Goal: Check status: Check status

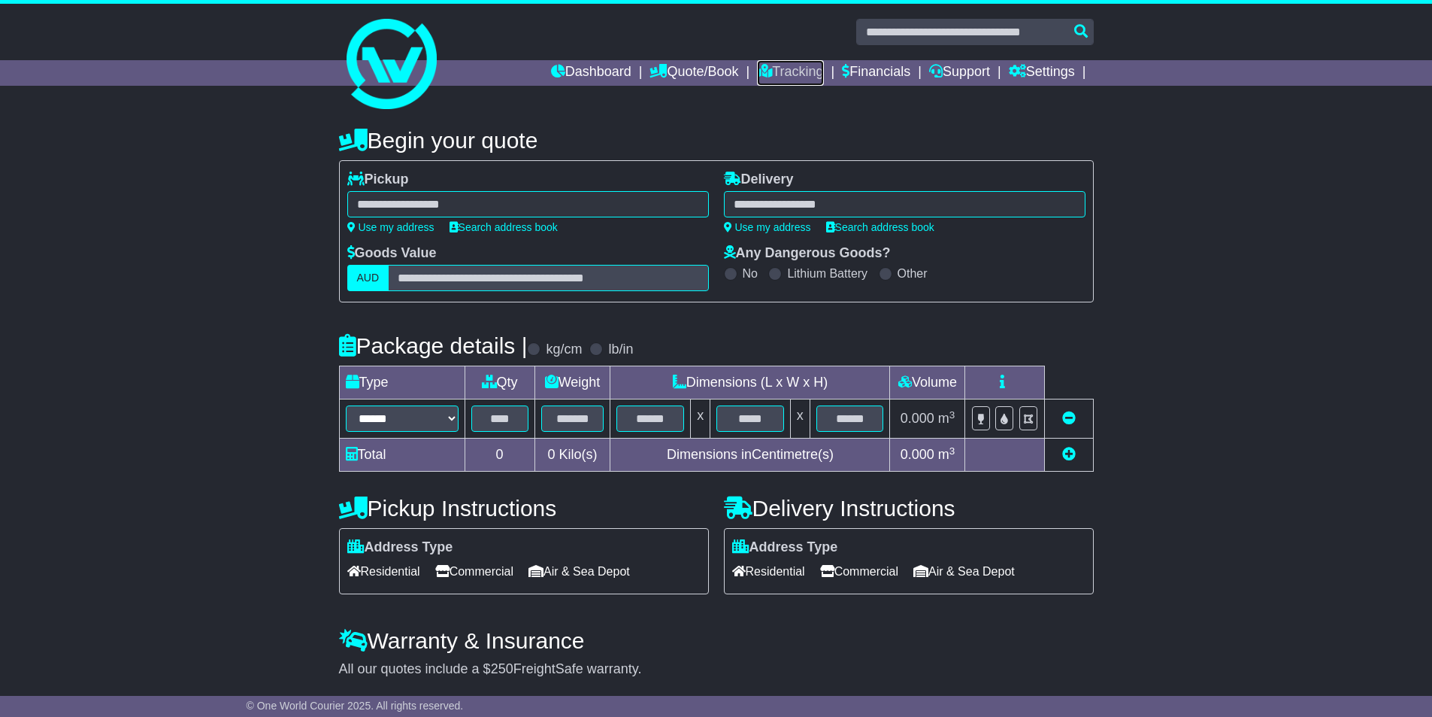
click at [788, 74] on link "Tracking" at bounding box center [790, 73] width 66 height 26
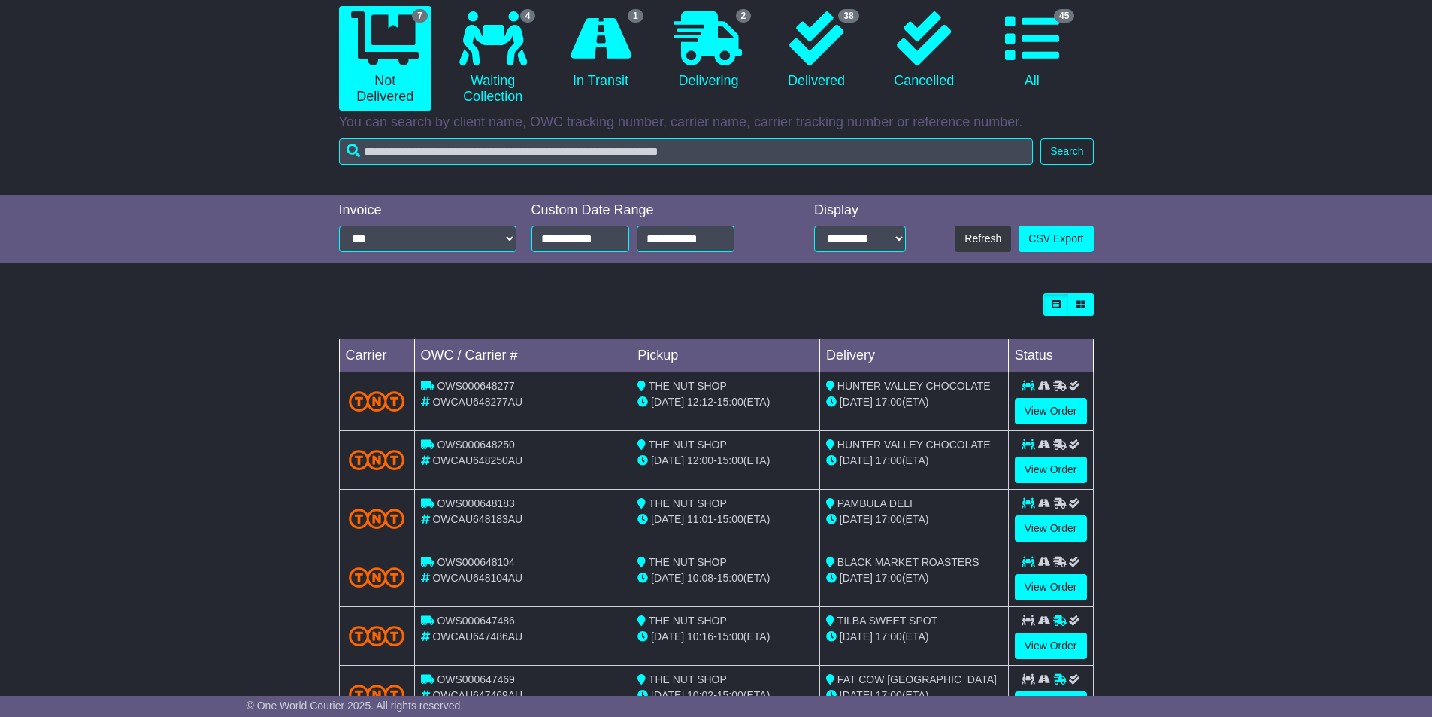
scroll to position [226, 0]
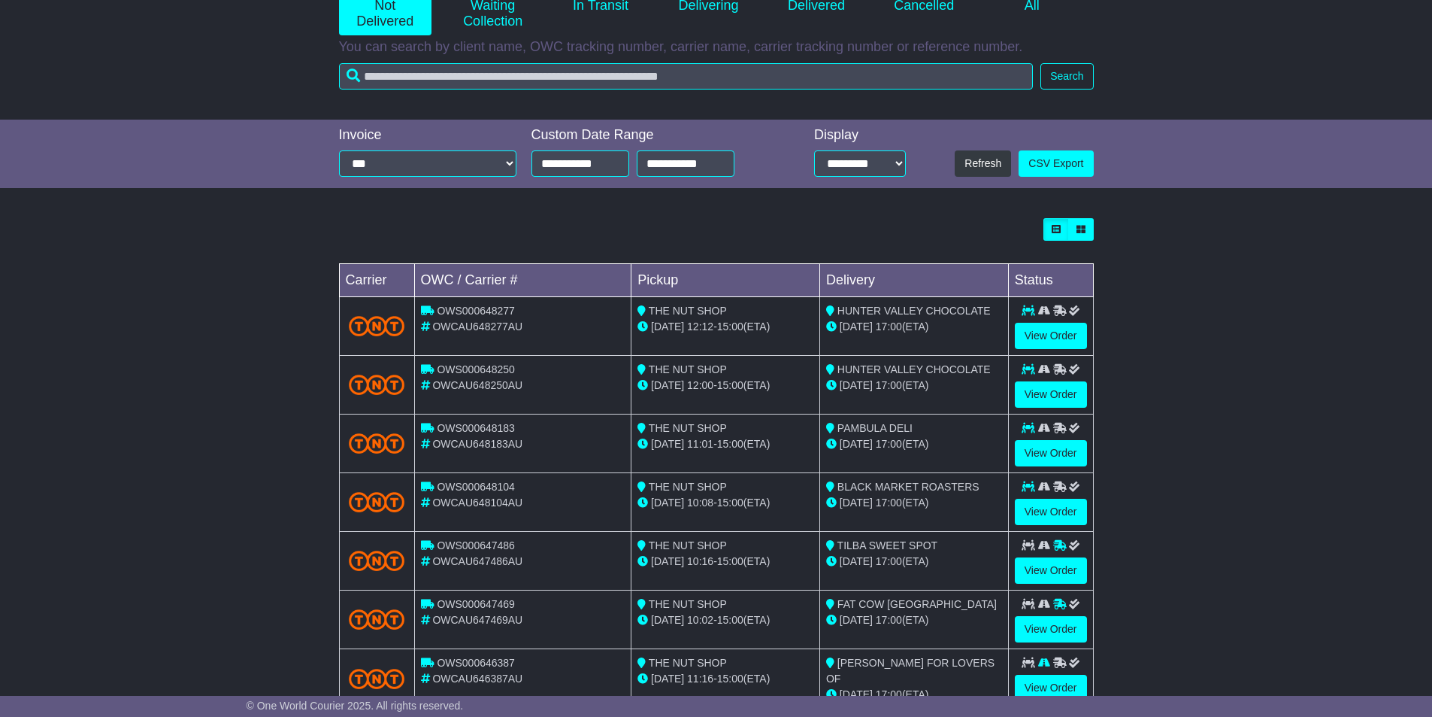
click at [984, 511] on td "BLACK MARKET ROASTERS 19 Sep 17:00 (ETA)" at bounding box center [914, 502] width 189 height 59
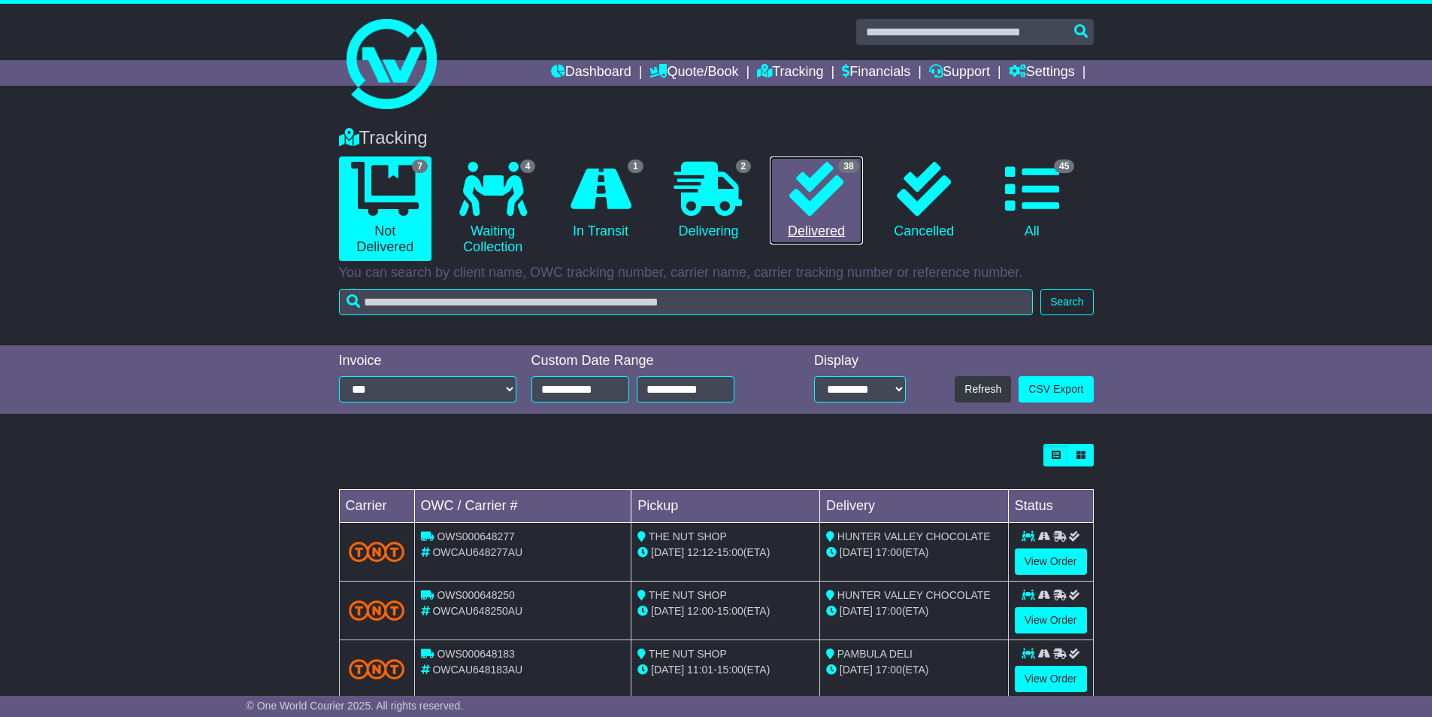
click at [808, 238] on link "38 Delivered" at bounding box center [816, 200] width 92 height 89
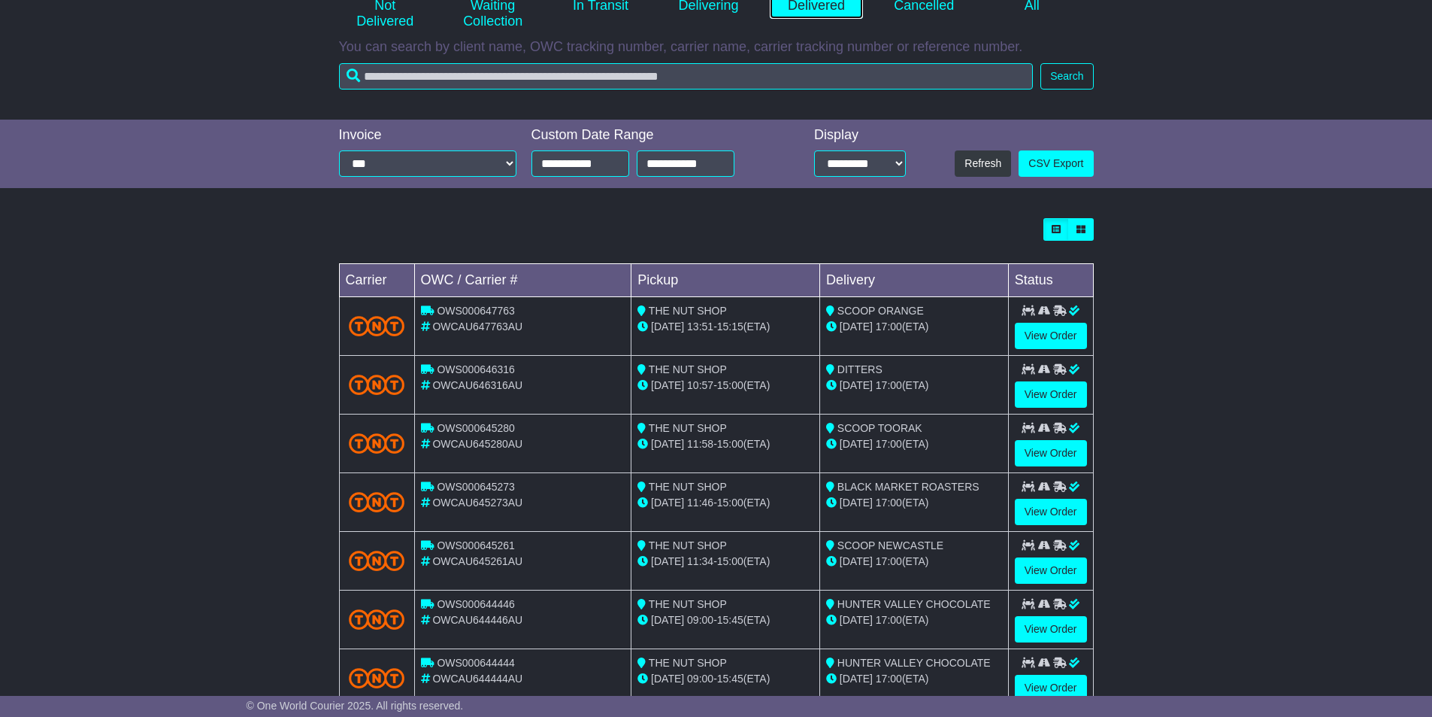
scroll to position [75, 0]
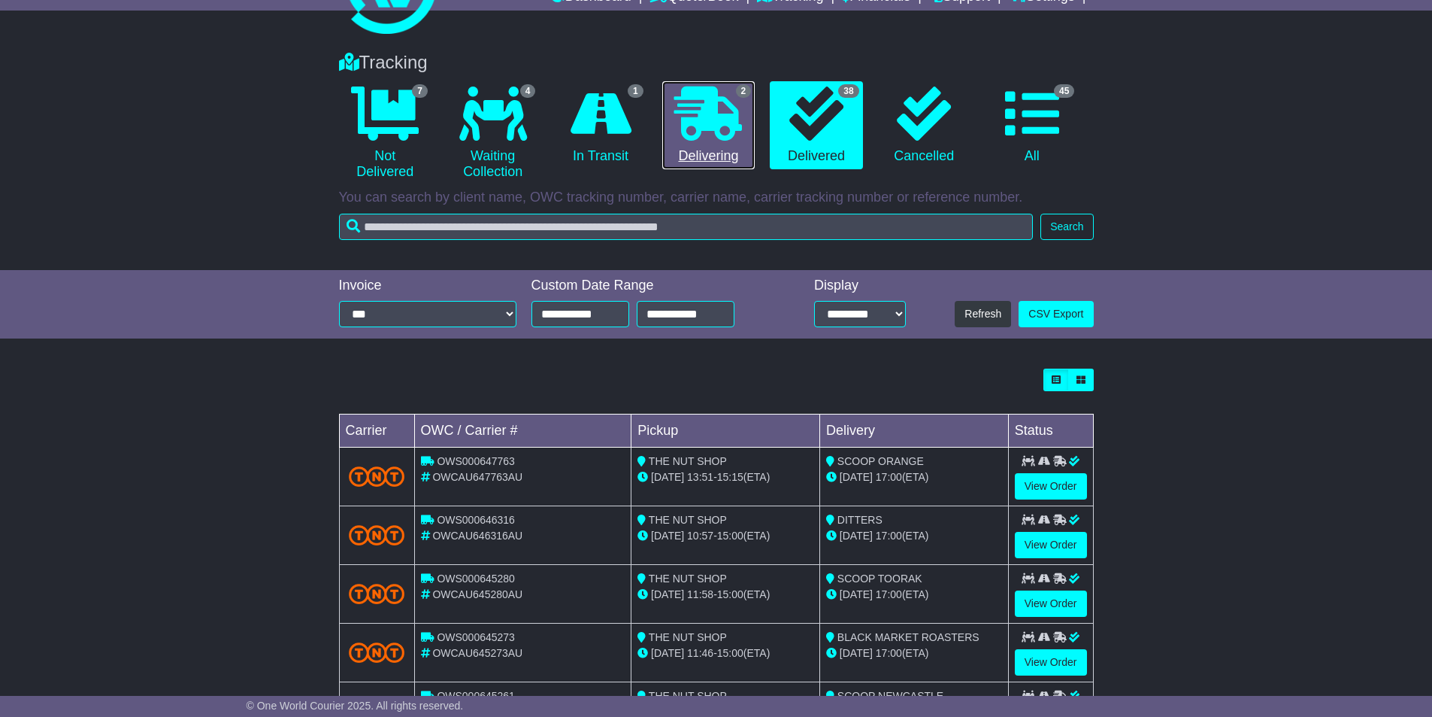
click at [728, 150] on link "2 Delivering" at bounding box center [708, 125] width 92 height 89
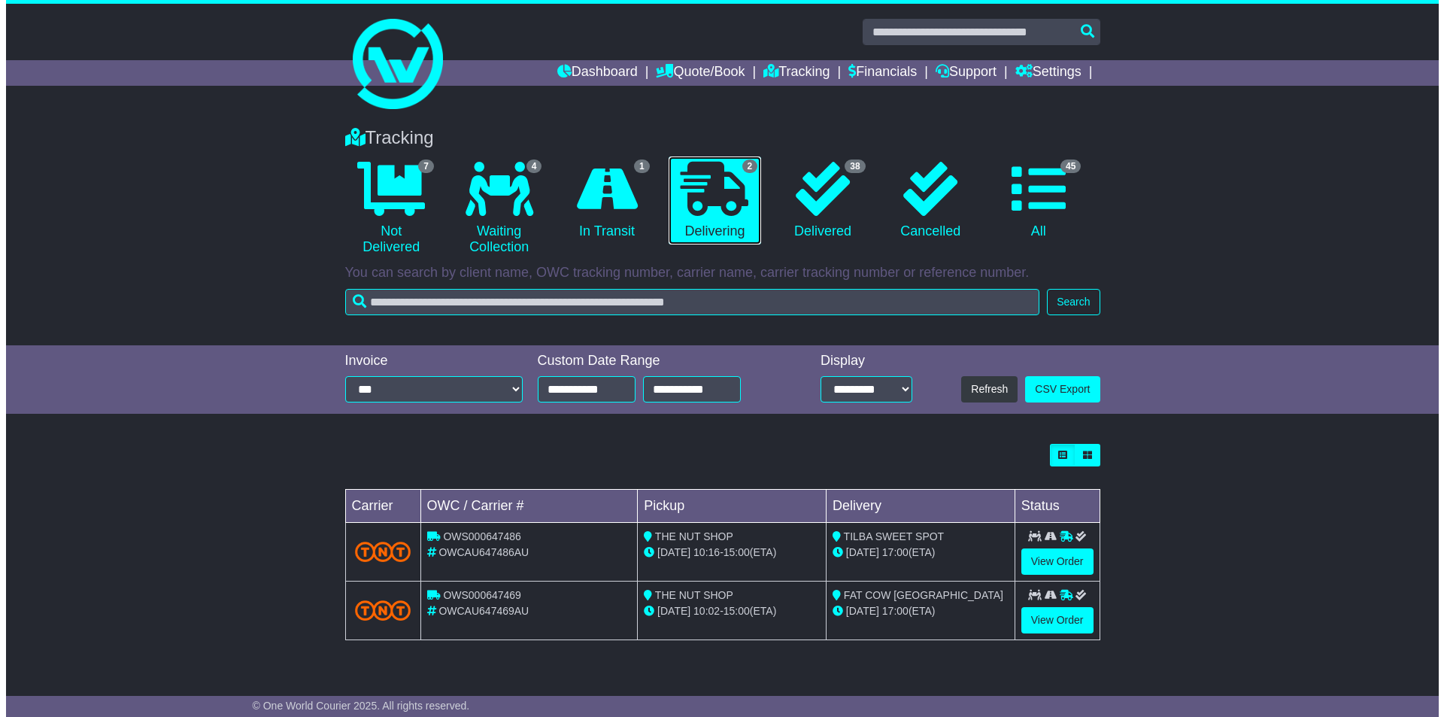
scroll to position [0, 0]
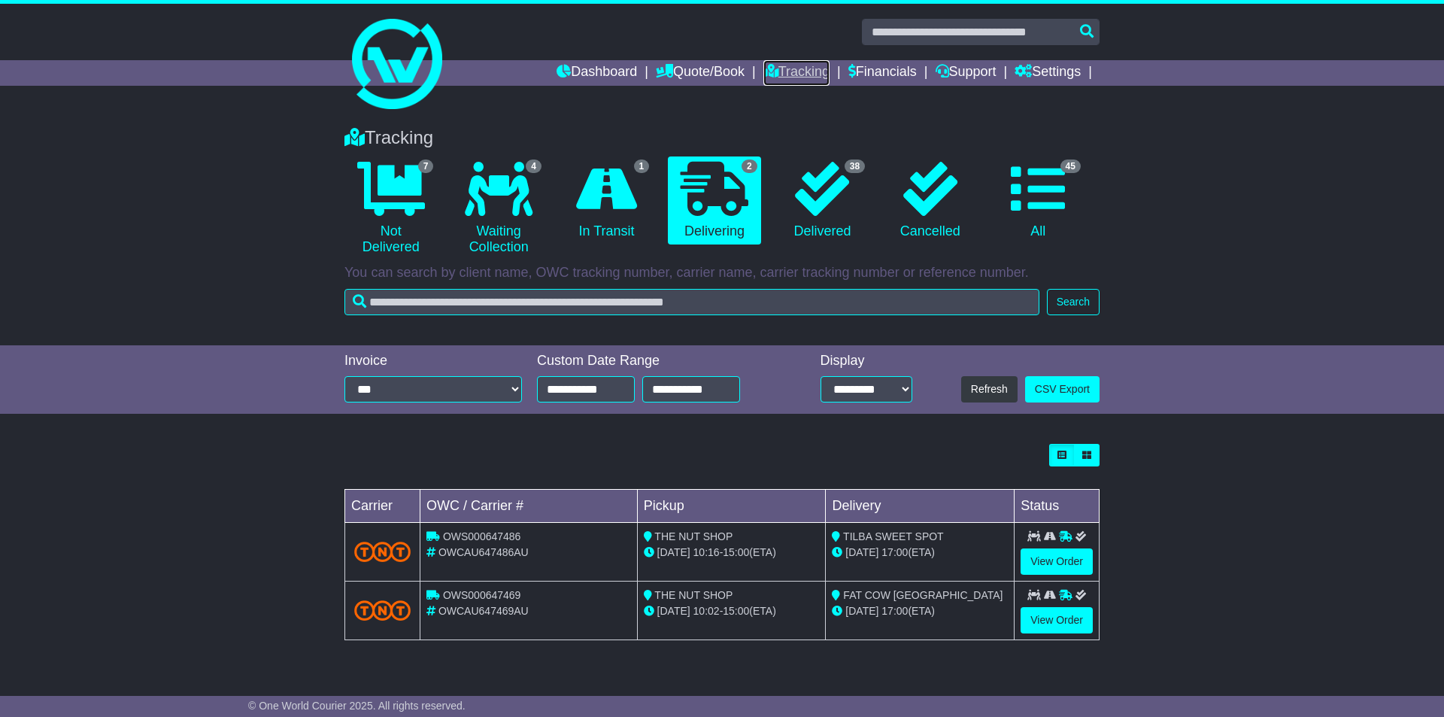
click at [786, 80] on link "Tracking" at bounding box center [796, 73] width 66 height 26
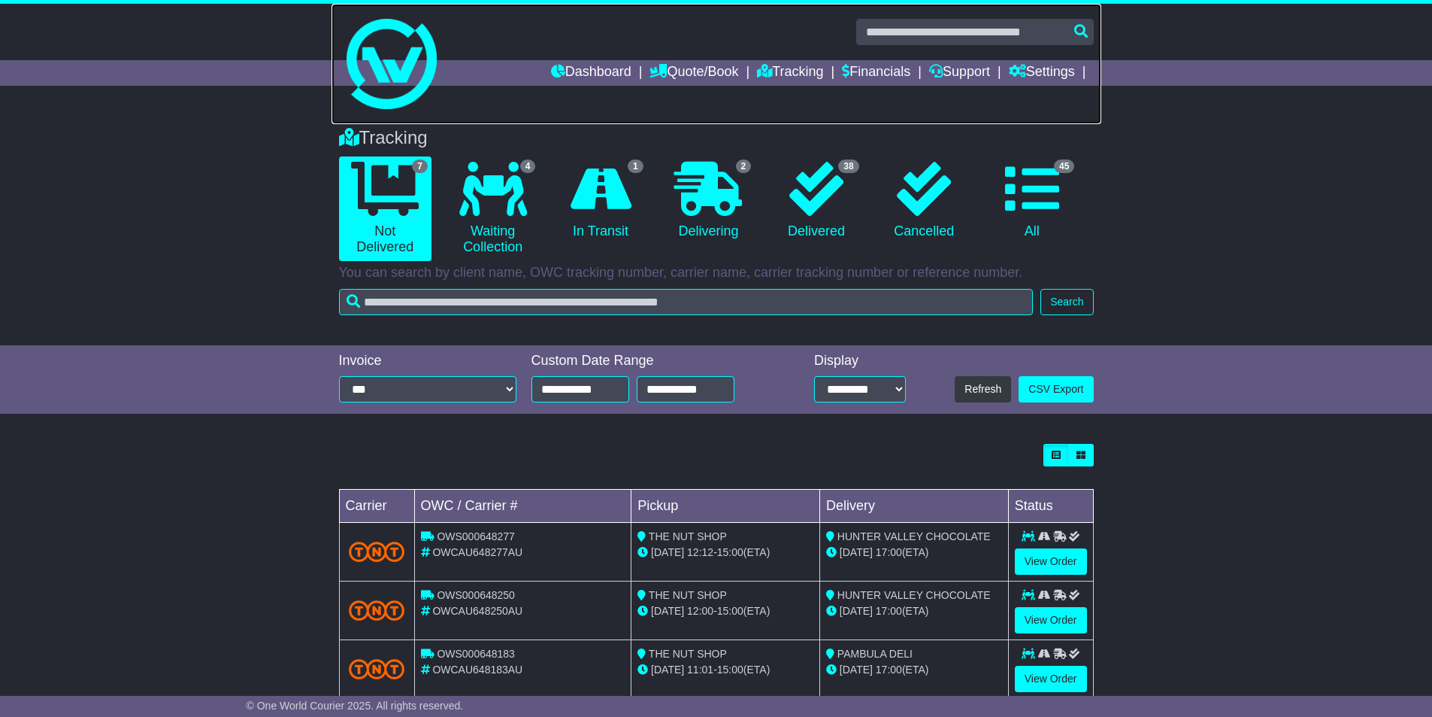
click at [582, 8] on link at bounding box center [717, 64] width 770 height 120
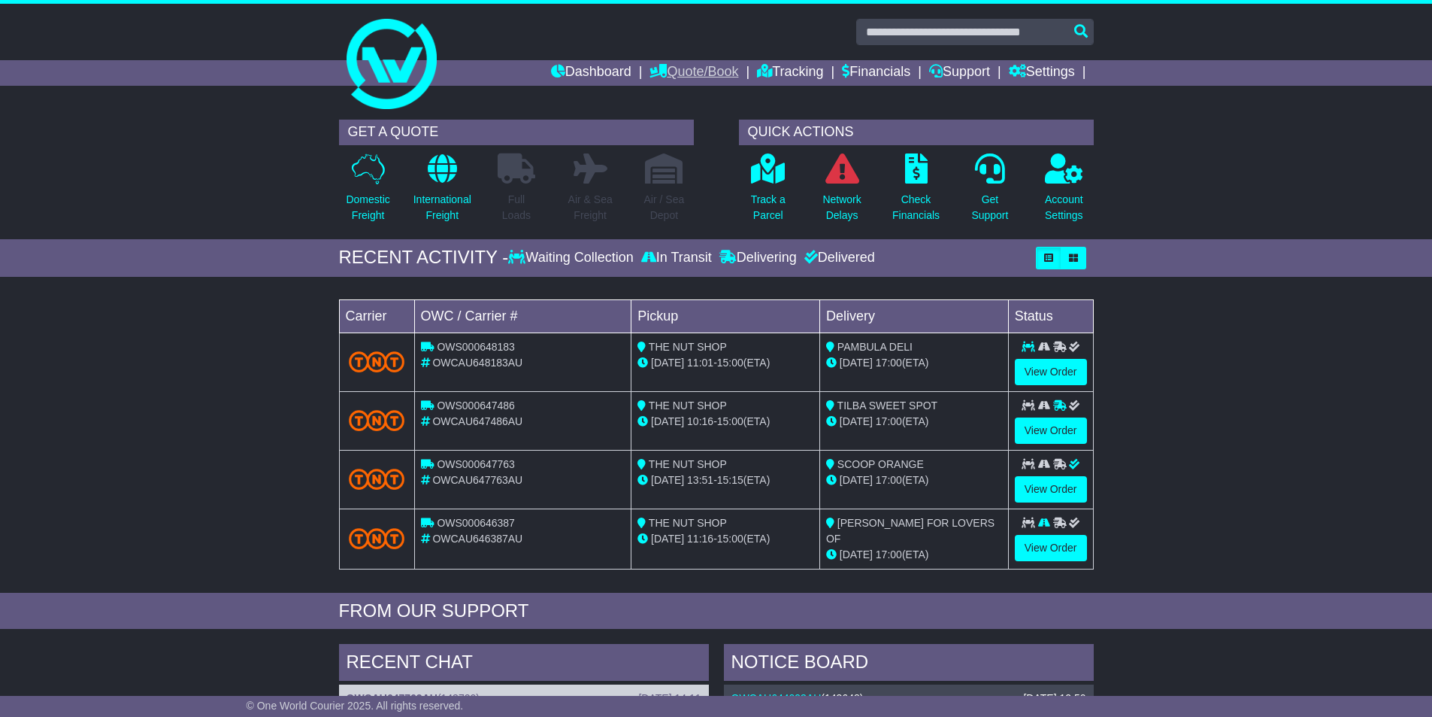
click at [708, 73] on link "Quote/Book" at bounding box center [694, 73] width 89 height 26
click at [783, 74] on link "Tracking" at bounding box center [790, 73] width 66 height 26
